Goal: Use online tool/utility: Utilize a website feature to perform a specific function

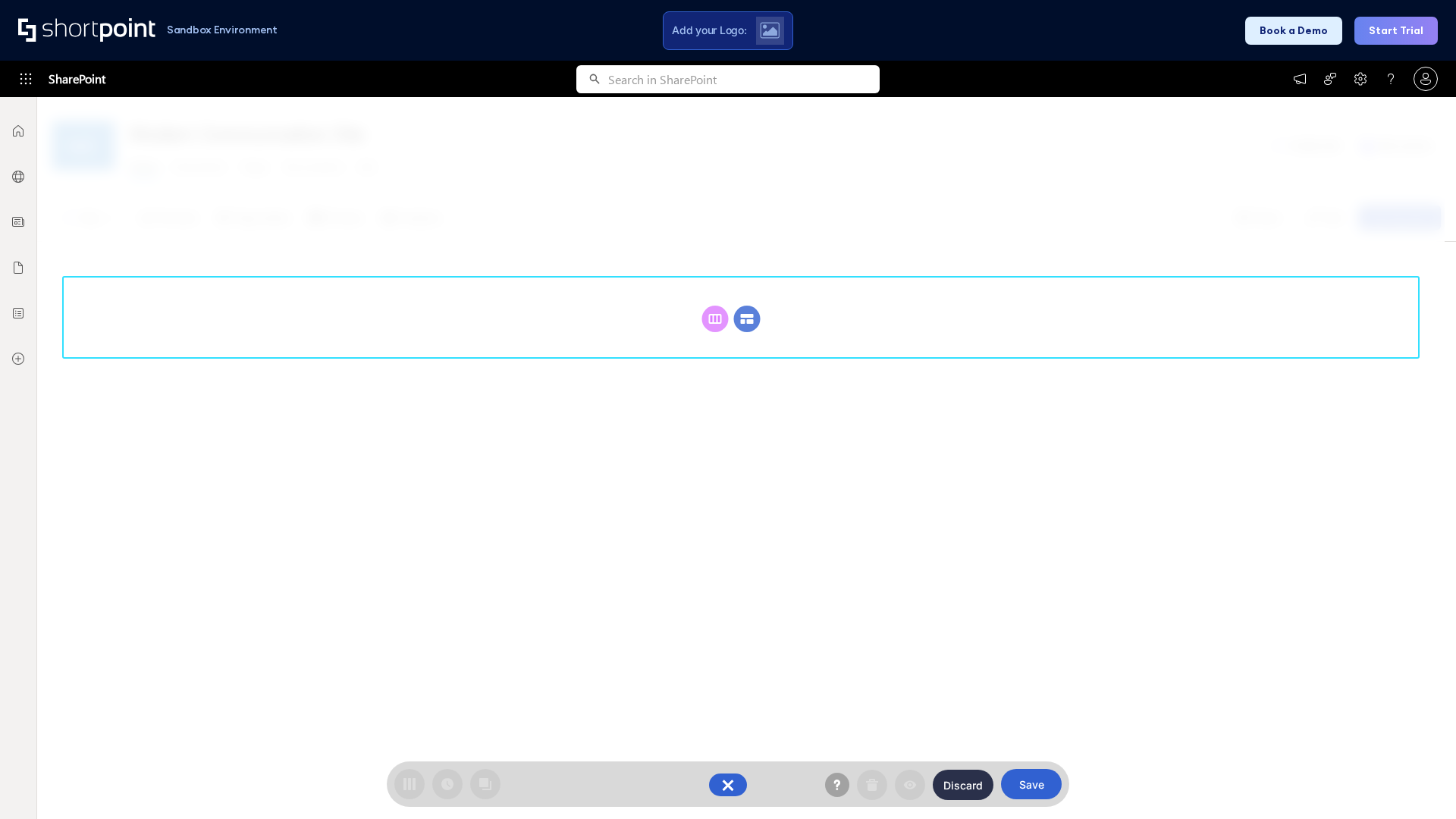
scroll to position [208, 0]
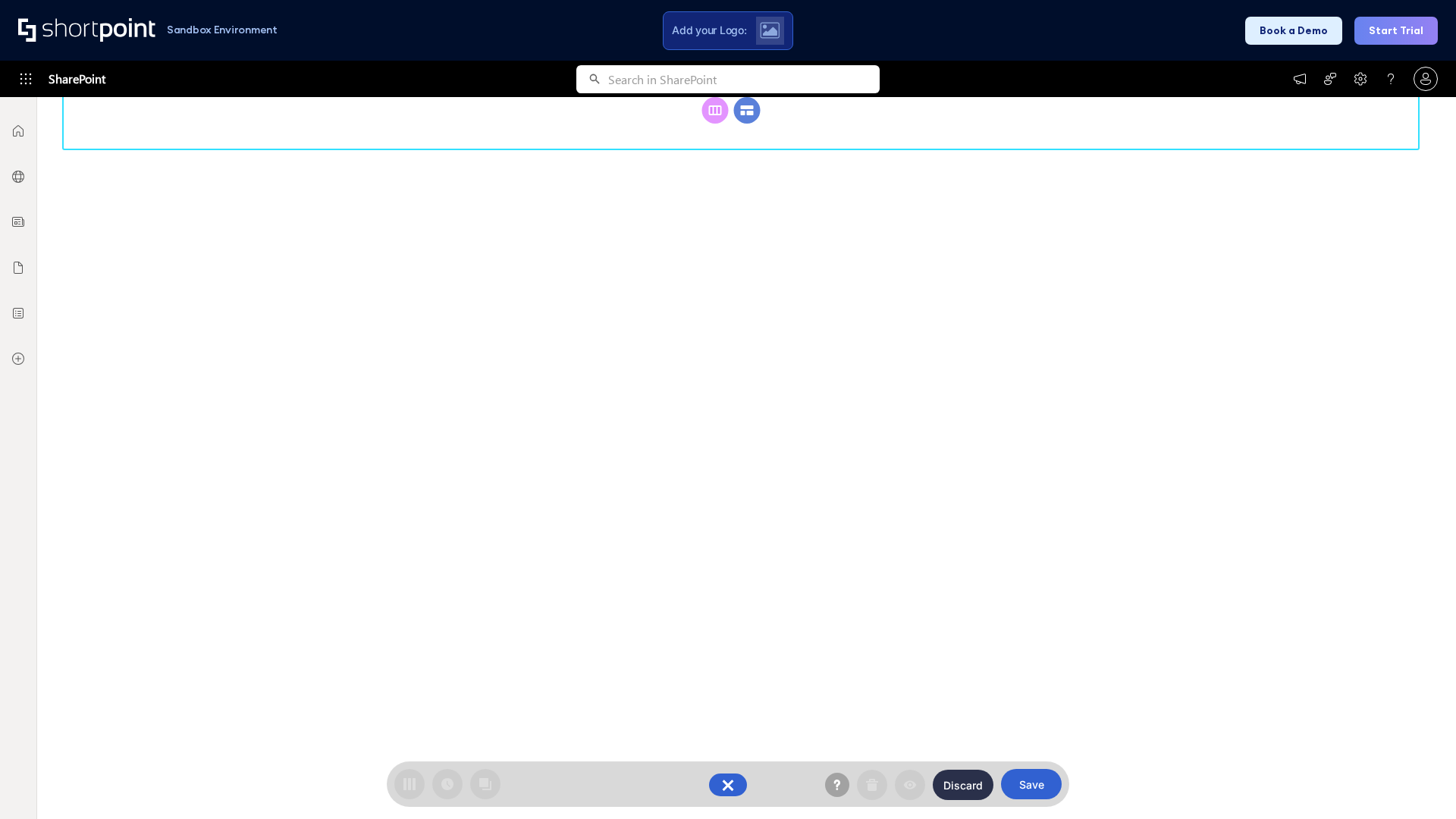
click at [747, 110] on circle at bounding box center [747, 111] width 27 height 27
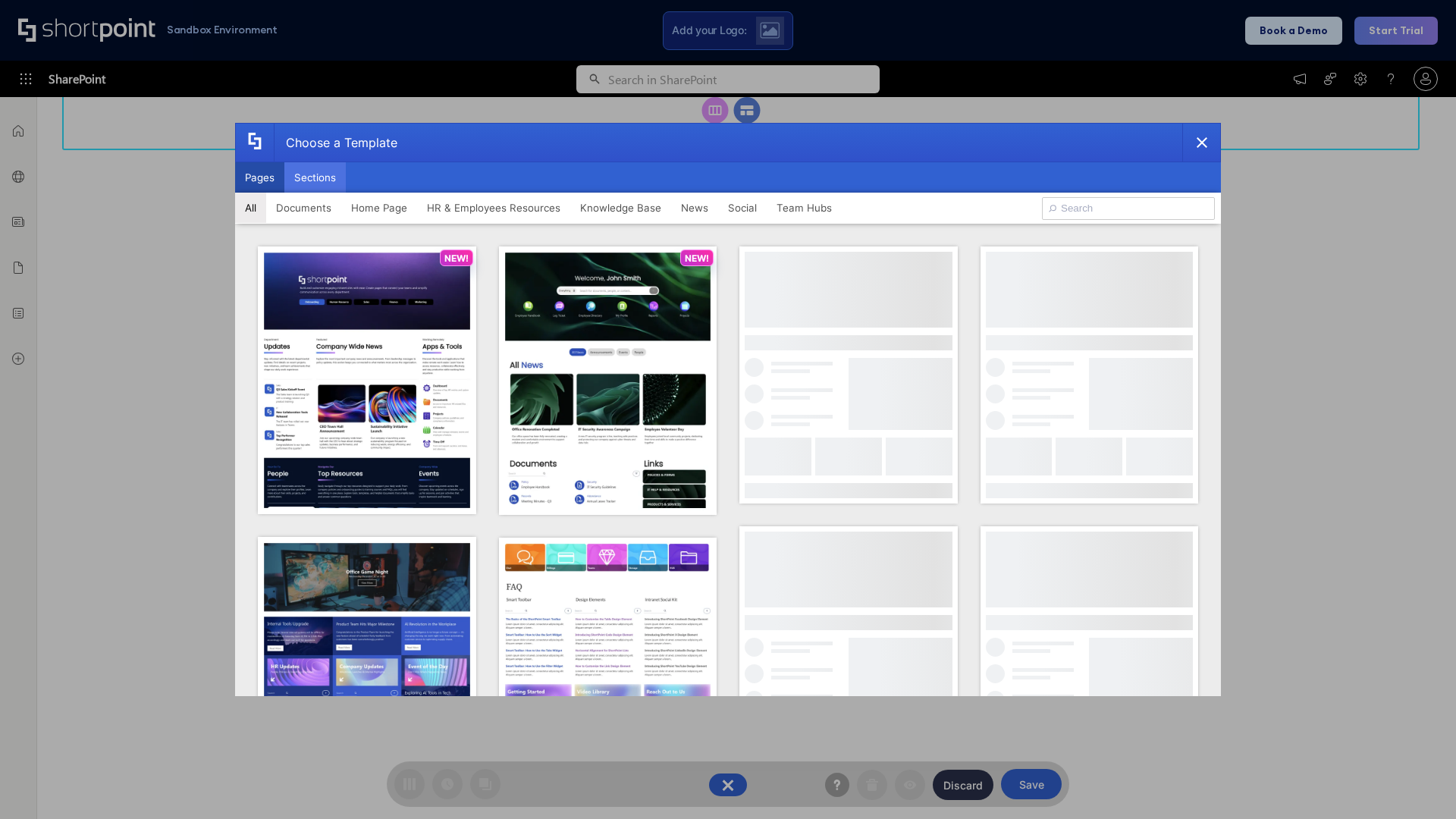
click at [315, 178] on button "Sections" at bounding box center [315, 178] width 61 height 31
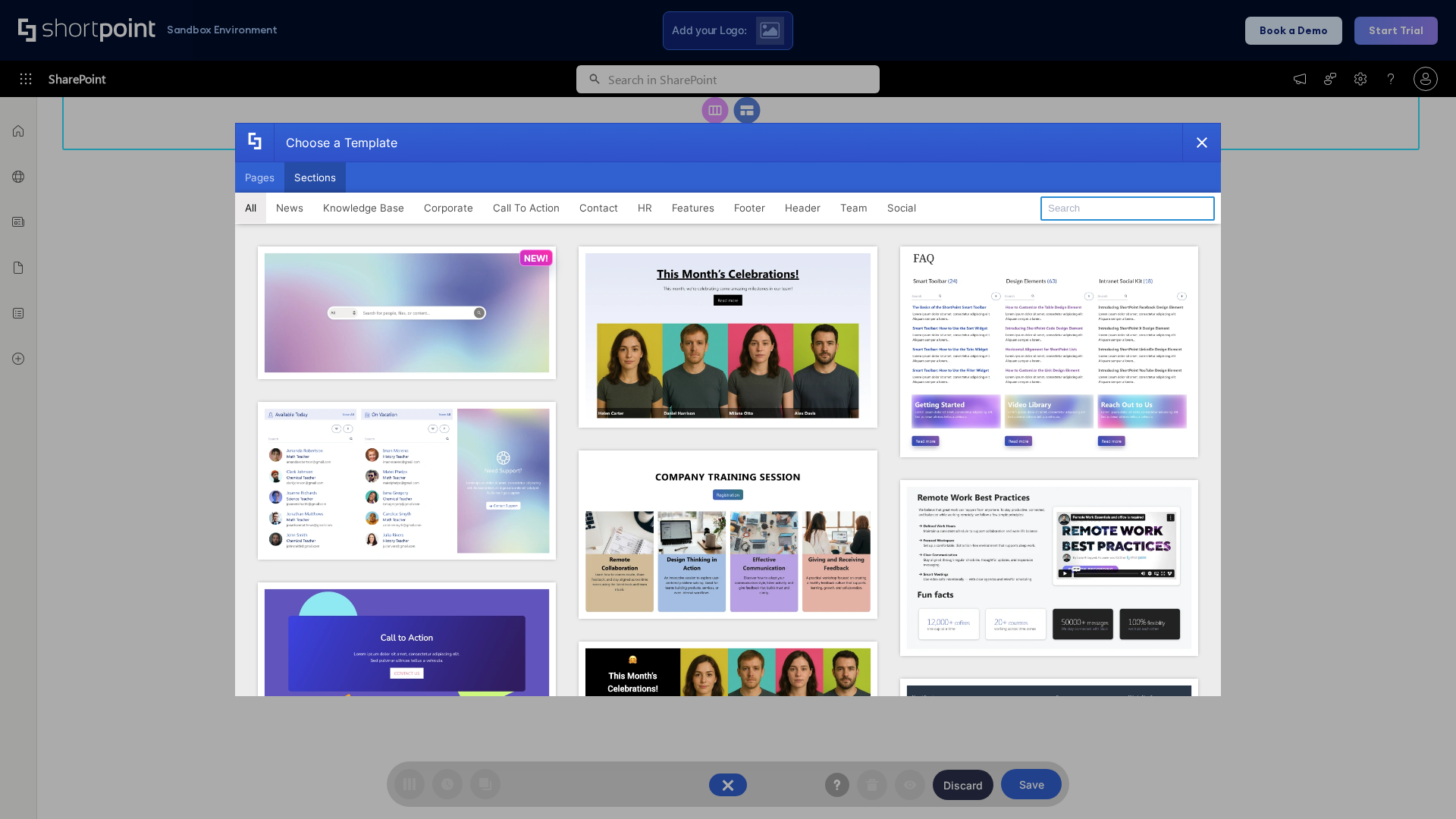
type input "Header 3"
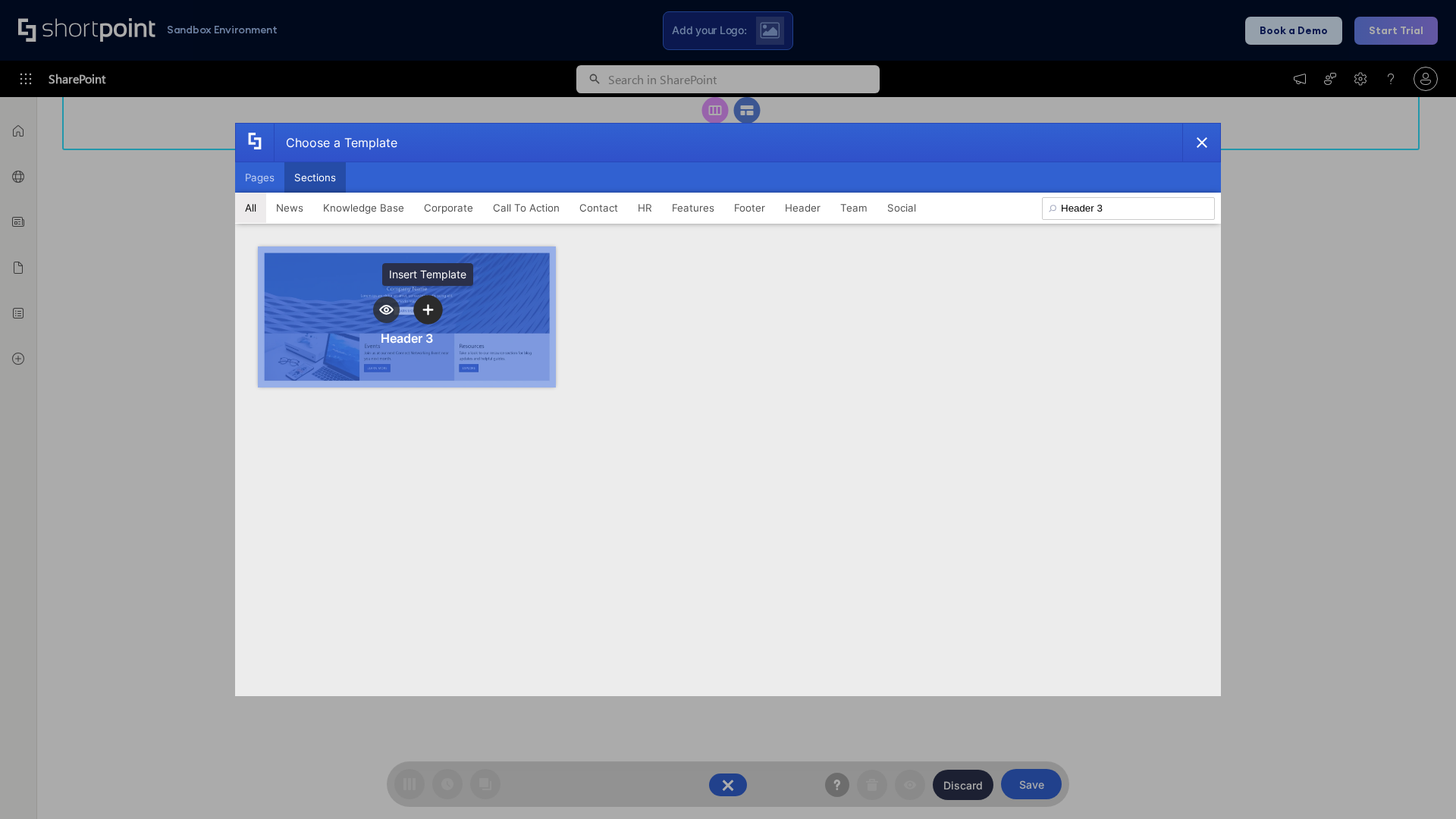
click at [427, 310] on icon "template selector" at bounding box center [428, 310] width 11 height 11
